Goal: Navigation & Orientation: Go to known website

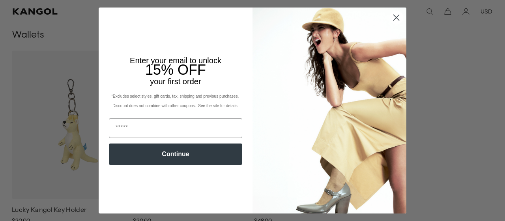
click at [398, 24] on circle "Close dialog" at bounding box center [396, 17] width 13 height 13
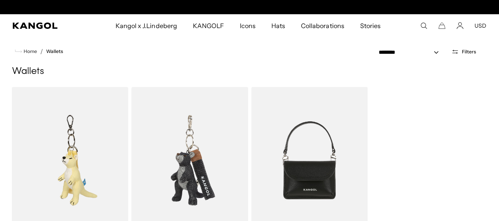
scroll to position [0, 163]
click at [36, 52] on span "Home" at bounding box center [29, 52] width 15 height 6
